Goal: Check status: Check status

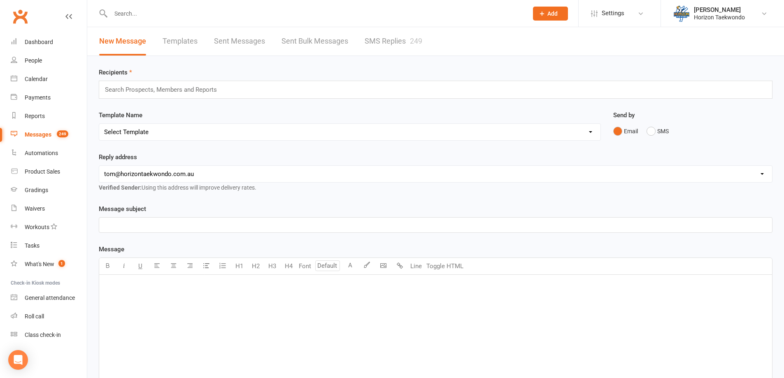
click at [397, 42] on link "SMS Replies 249" at bounding box center [394, 41] width 58 height 28
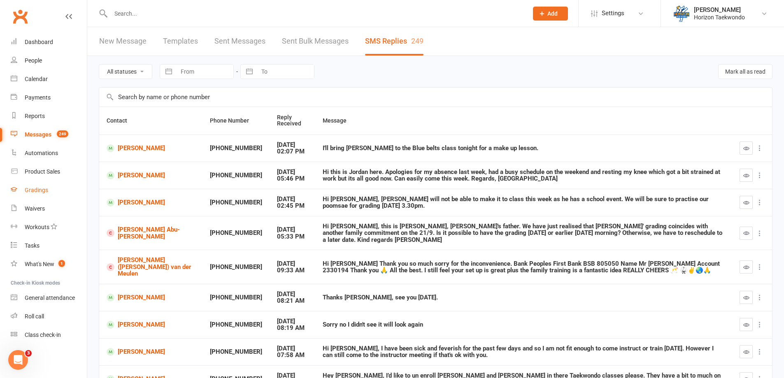
click at [37, 193] on div "Gradings" at bounding box center [36, 190] width 23 height 7
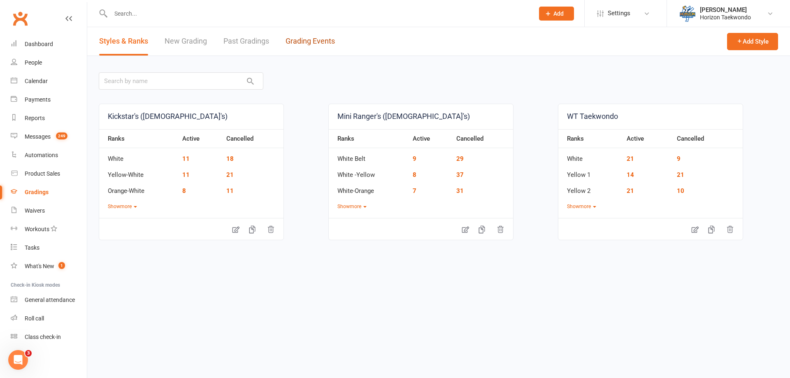
click at [297, 43] on link "Grading Events" at bounding box center [310, 41] width 49 height 28
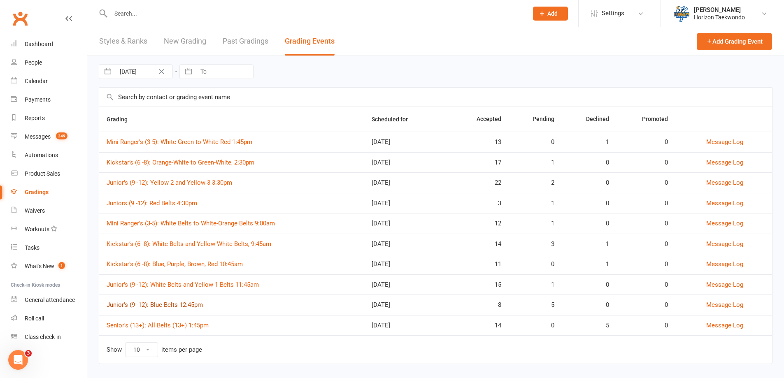
click at [180, 303] on link "Junior's (9 -12): Blue Belts 12:45pm" at bounding box center [155, 304] width 96 height 7
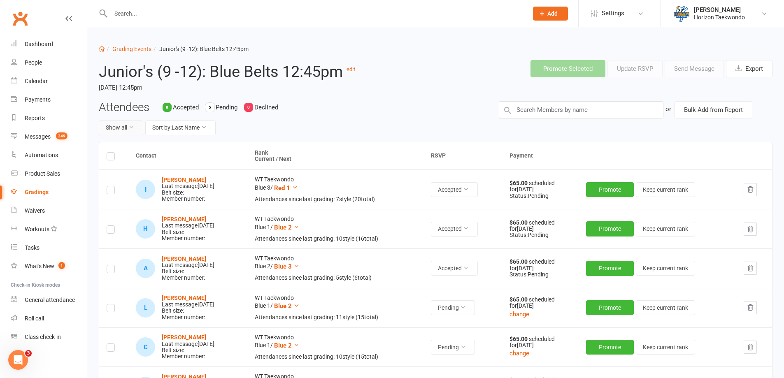
click at [134, 128] on icon at bounding box center [131, 127] width 6 height 6
click at [126, 194] on link "Pending only" at bounding box center [139, 196] width 81 height 16
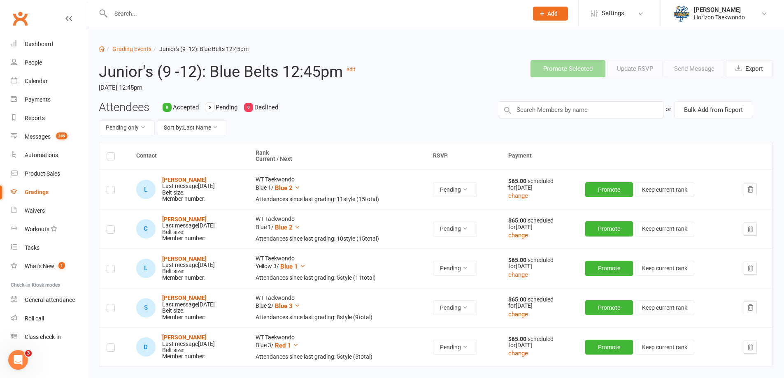
click at [449, 117] on div "Attendees 8 Accepted 5 Pending 0 Declined Pending only Sort by: Last Name" at bounding box center [293, 121] width 400 height 41
click at [44, 45] on div "Dashboard" at bounding box center [39, 44] width 28 height 7
